Goal: Find specific page/section: Find specific page/section

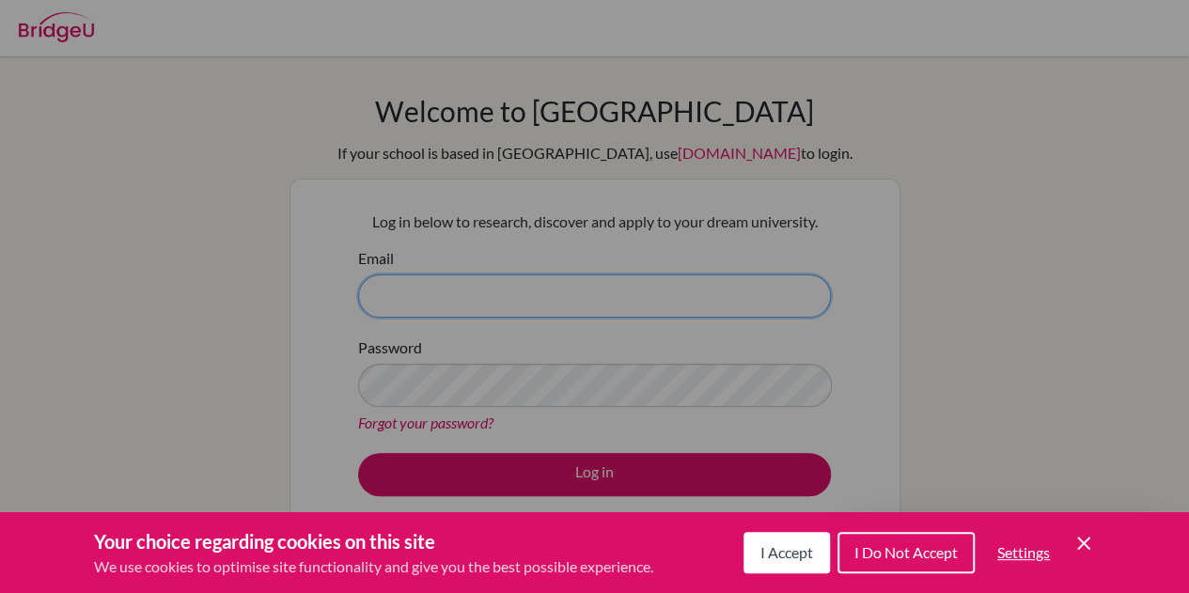
type input "peter.cowen@bisvietnam.com"
click at [600, 556] on span "I Accept" at bounding box center [787, 552] width 53 height 18
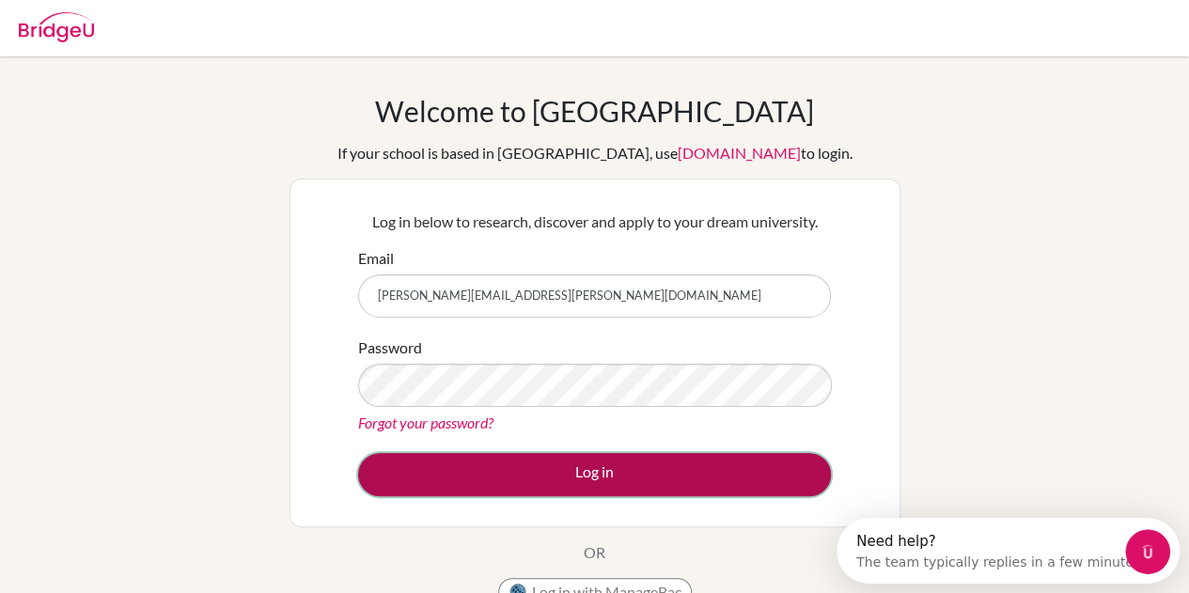
click at [600, 488] on button "Log in" at bounding box center [594, 474] width 473 height 43
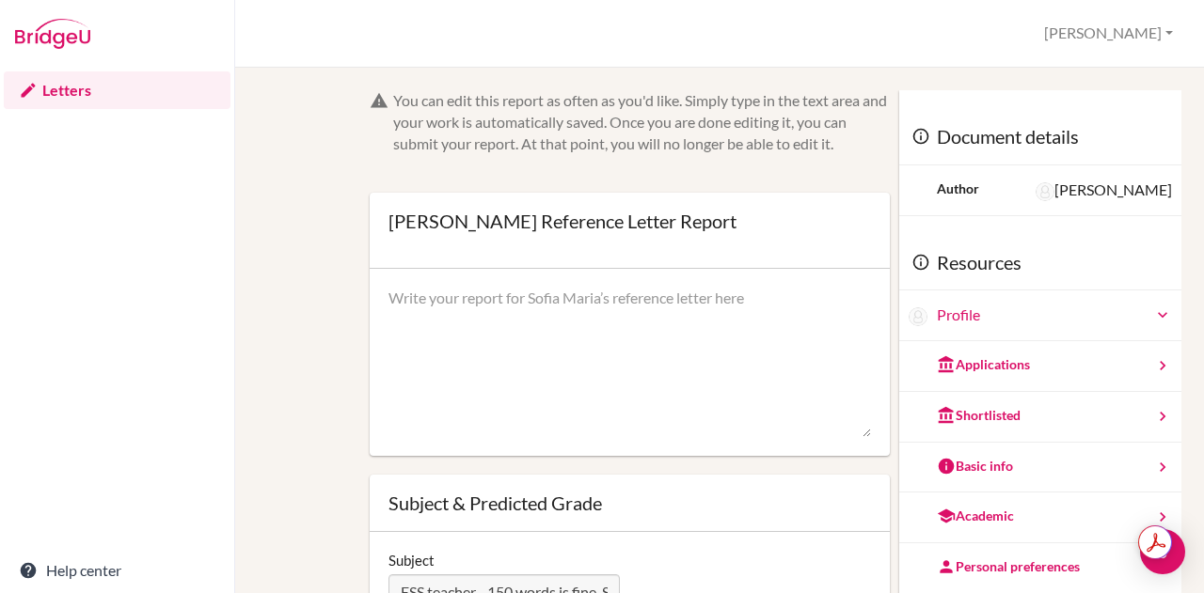
click at [1173, 19] on button "[PERSON_NAME]" at bounding box center [1108, 33] width 146 height 35
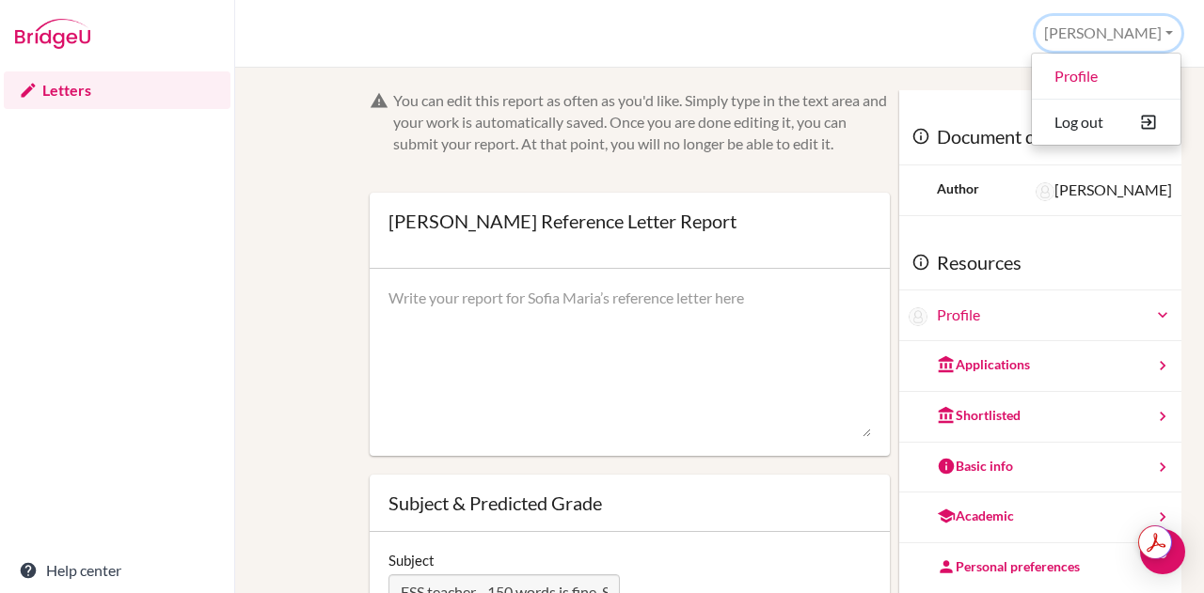
click at [1165, 31] on button "[PERSON_NAME]" at bounding box center [1108, 33] width 146 height 35
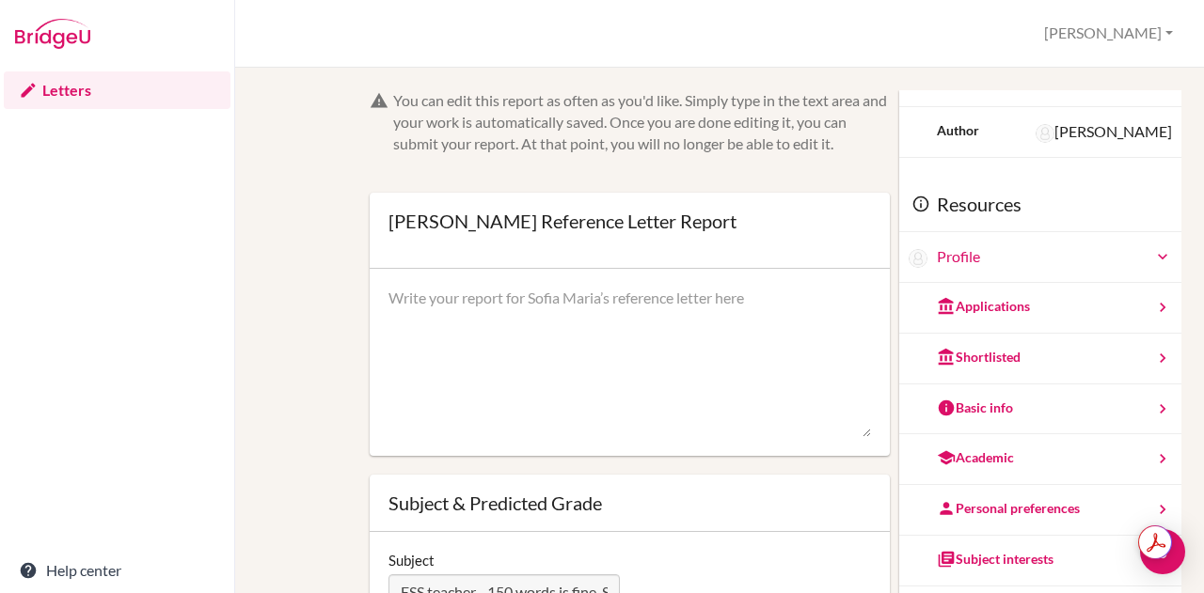
click at [61, 29] on img at bounding box center [52, 34] width 75 height 30
click at [78, 313] on div "Letters Help center" at bounding box center [117, 331] width 234 height 526
click at [66, 40] on img at bounding box center [52, 34] width 75 height 30
click at [59, 93] on link "Letters" at bounding box center [117, 90] width 227 height 38
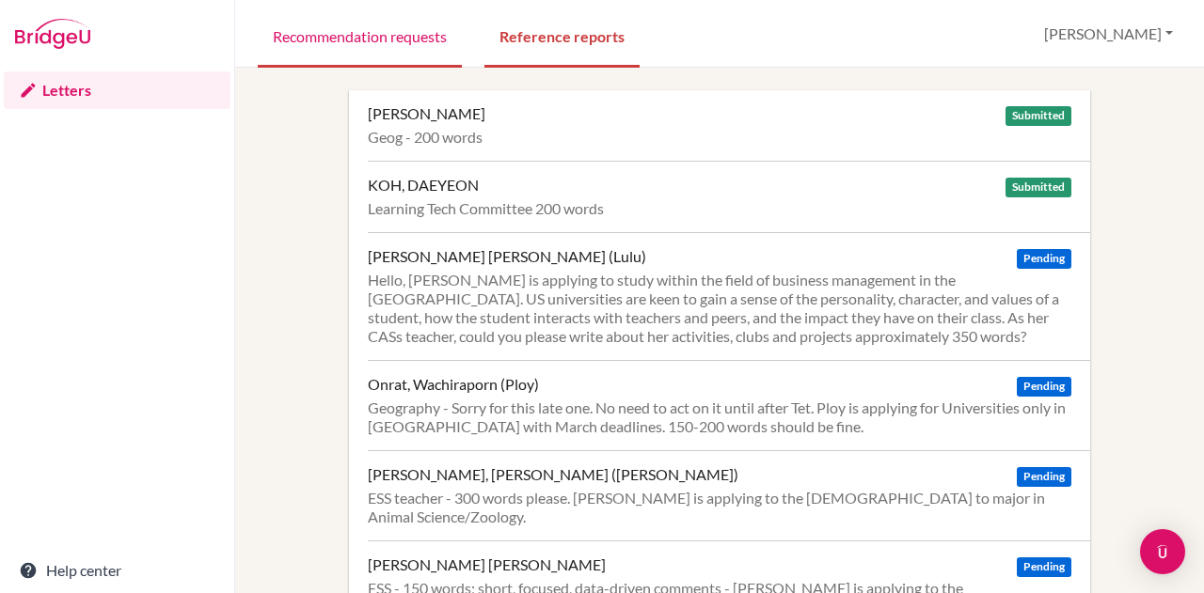
click at [446, 38] on link "Recommendation requests" at bounding box center [360, 35] width 204 height 65
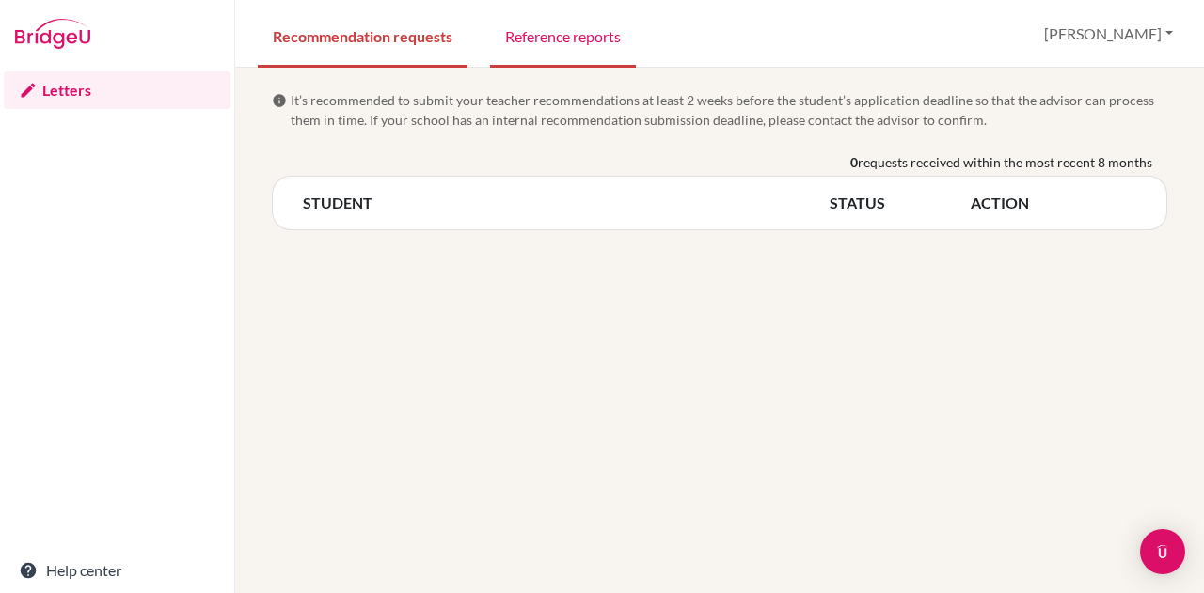
click at [531, 40] on link "Reference reports" at bounding box center [563, 35] width 146 height 65
